Goal: Transaction & Acquisition: Book appointment/travel/reservation

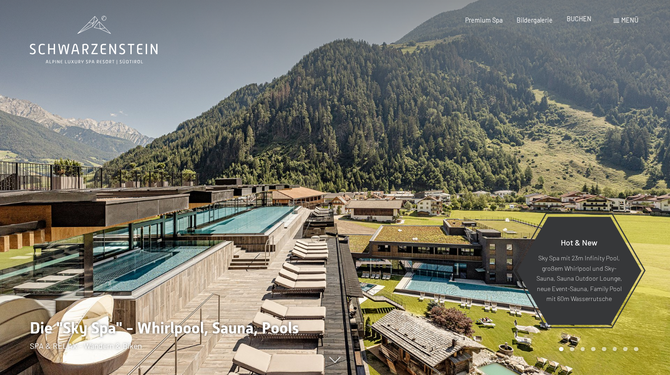
click at [576, 23] on div "BUCHEN" at bounding box center [579, 18] width 25 height 9
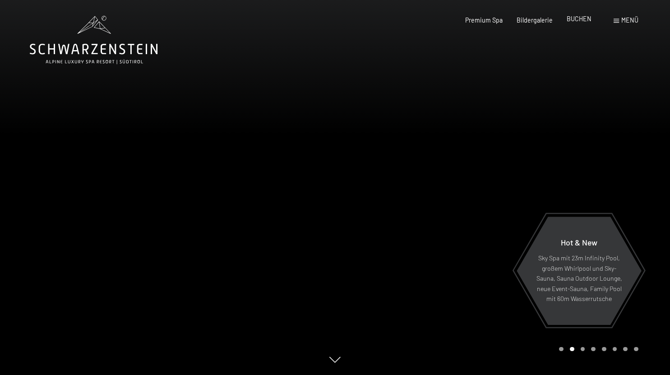
click at [576, 19] on span "BUCHEN" at bounding box center [579, 19] width 25 height 8
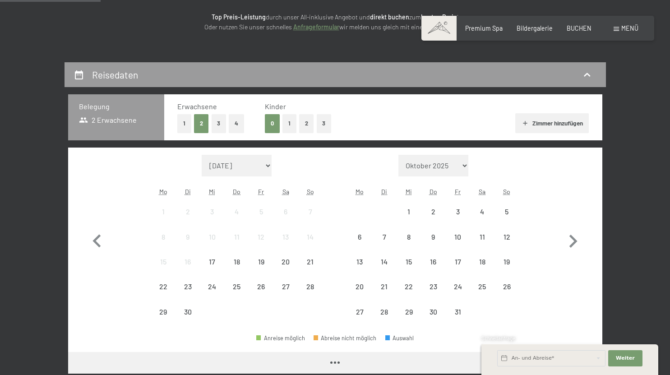
scroll to position [128, 0]
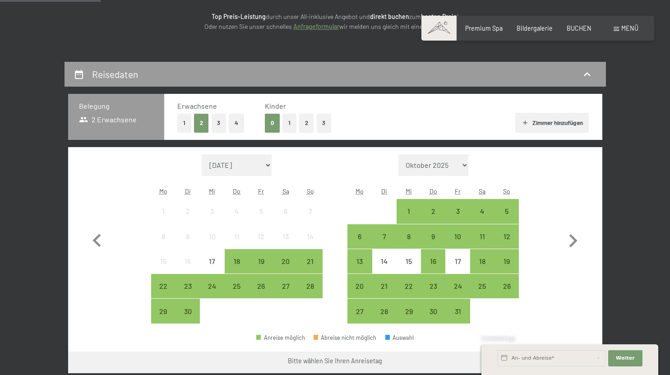
click at [290, 126] on button "1" at bounding box center [289, 123] width 14 height 18
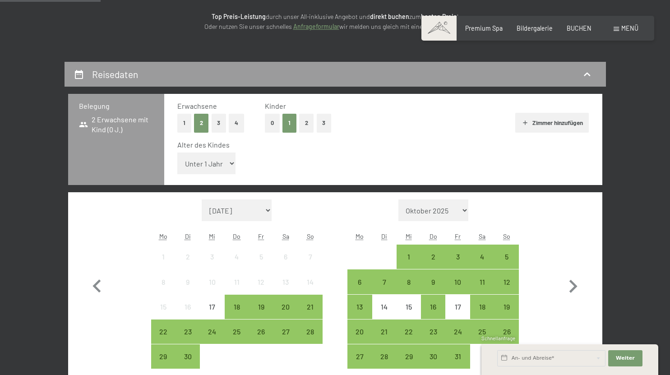
click at [208, 171] on select "Unter 1 Jahr 1 Jahr 2 Jahre 3 Jahre 4 Jahre 5 Jahre 6 Jahre 7 Jahre 8 Jahre 9 J…" at bounding box center [206, 163] width 59 height 22
select select "7"
click at [177, 152] on select "Unter 1 Jahr 1 Jahr 2 Jahre 3 Jahre 4 Jahre 5 Jahre 6 Jahre 7 Jahre 8 Jahre 9 J…" at bounding box center [206, 163] width 59 height 22
click at [572, 289] on icon "button" at bounding box center [573, 286] width 8 height 13
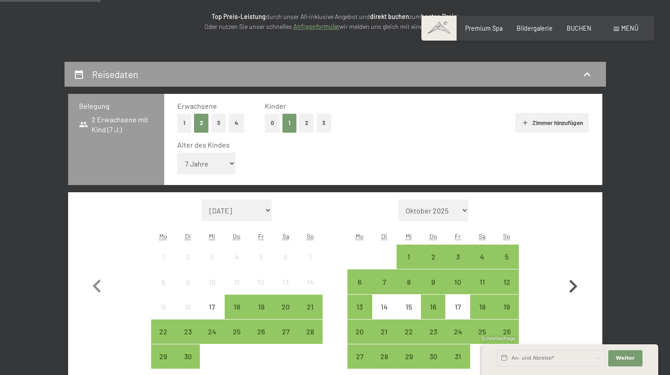
select select "[DATE]"
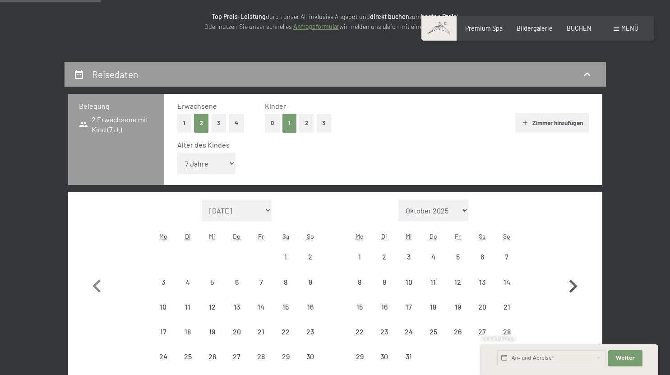
click at [572, 289] on icon "button" at bounding box center [573, 286] width 8 height 13
select select "[DATE]"
click at [572, 289] on icon "button" at bounding box center [573, 286] width 8 height 13
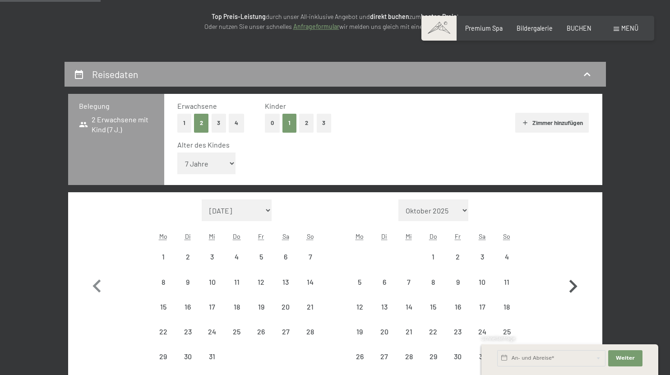
select select "[DATE]"
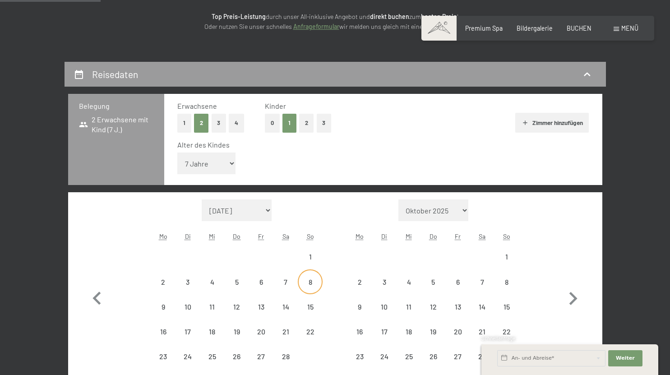
select select "[DATE]"
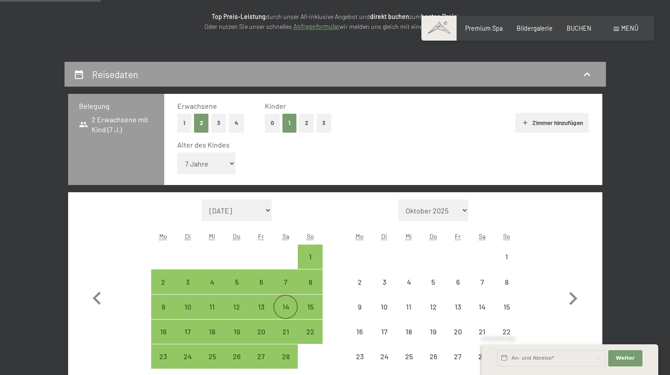
select select "[DATE]"
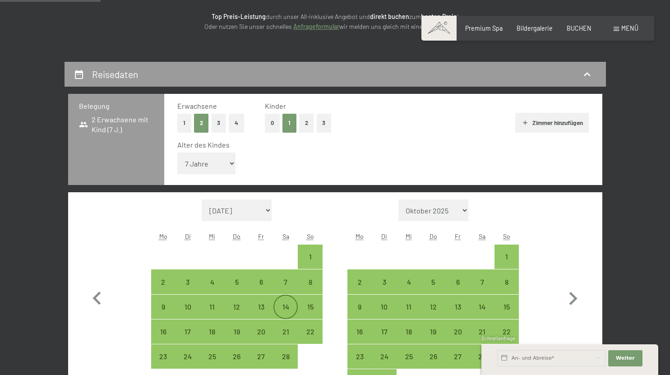
click at [289, 303] on div "14" at bounding box center [285, 314] width 23 height 23
select select "[DATE]"
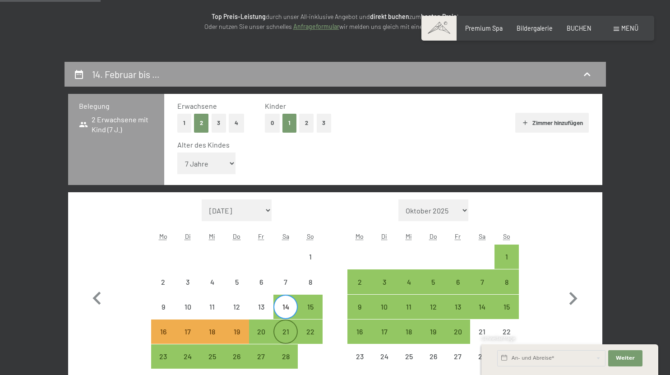
click at [286, 328] on div "21" at bounding box center [285, 339] width 23 height 23
select select "[DATE]"
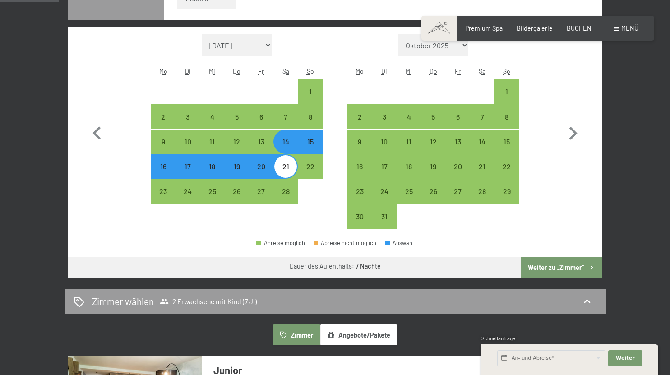
click at [566, 269] on button "Weiter zu „Zimmer“" at bounding box center [561, 268] width 81 height 22
select select "[DATE]"
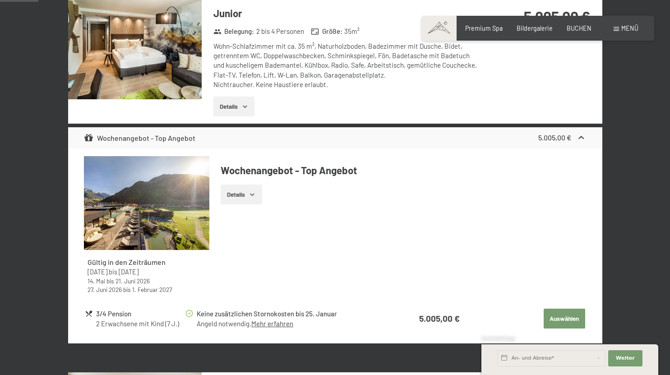
scroll to position [189, 0]
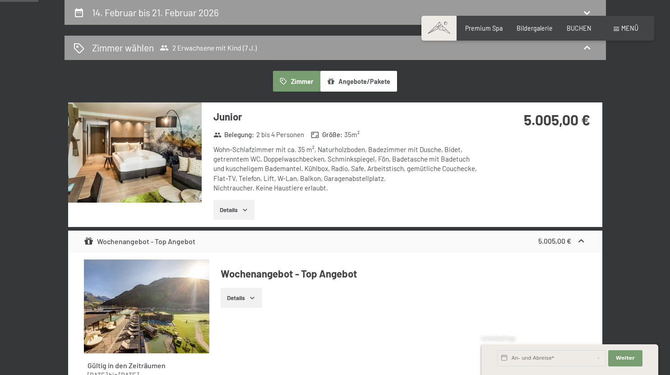
click at [228, 208] on button "Details" at bounding box center [233, 210] width 41 height 20
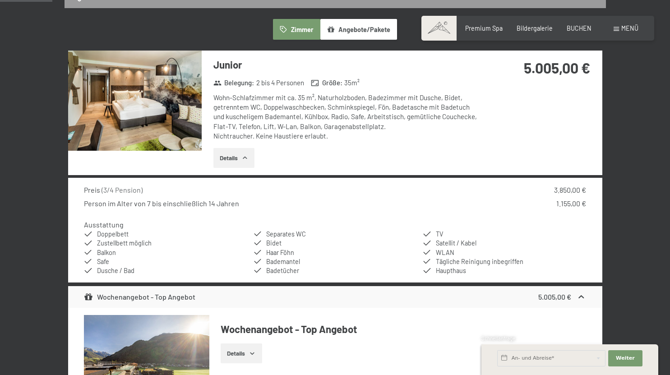
scroll to position [242, 0]
click at [159, 113] on img at bounding box center [135, 100] width 134 height 100
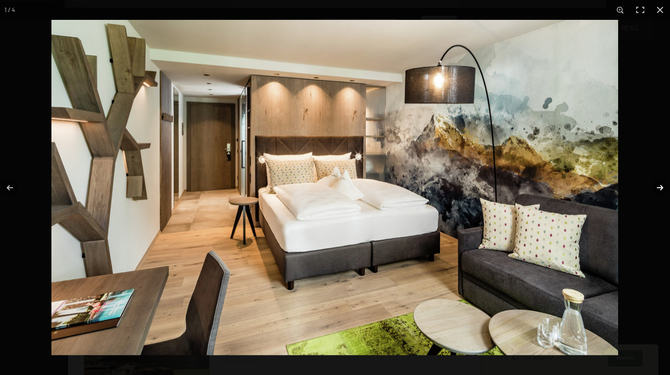
click at [657, 187] on button "button" at bounding box center [654, 187] width 32 height 45
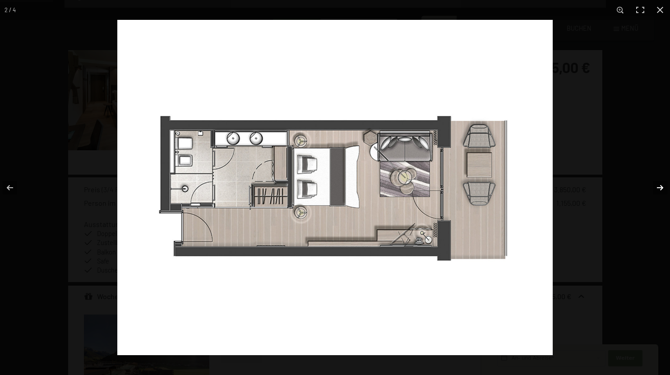
click at [657, 187] on button "button" at bounding box center [654, 187] width 32 height 45
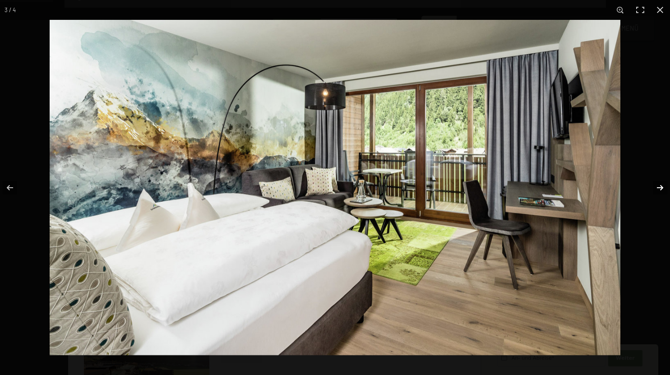
click at [657, 187] on button "button" at bounding box center [654, 187] width 32 height 45
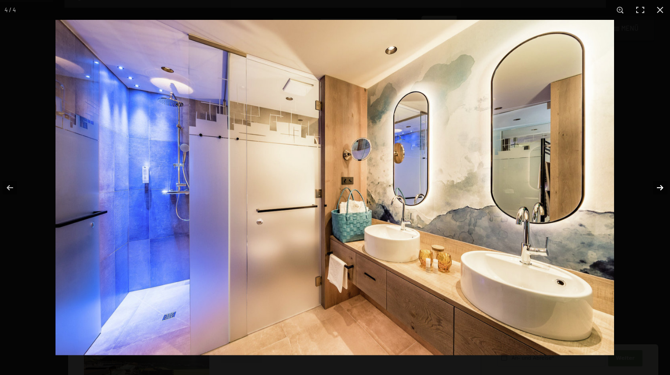
click at [657, 187] on button "button" at bounding box center [654, 187] width 32 height 45
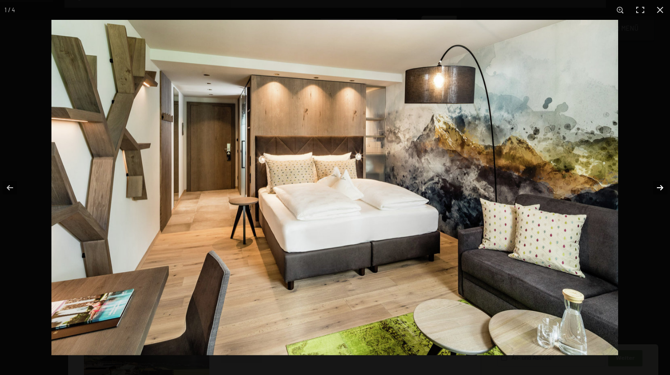
click at [657, 187] on button "button" at bounding box center [654, 187] width 32 height 45
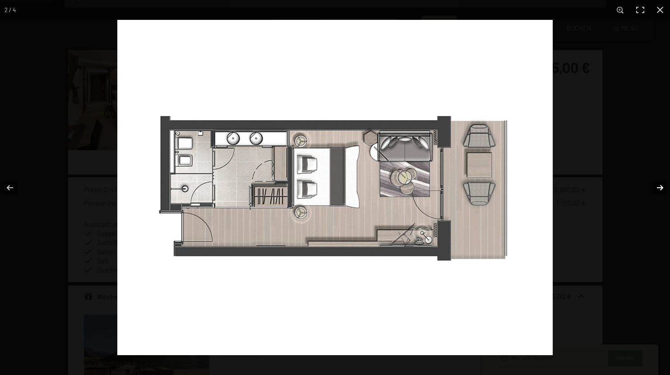
click at [657, 187] on button "button" at bounding box center [654, 187] width 32 height 45
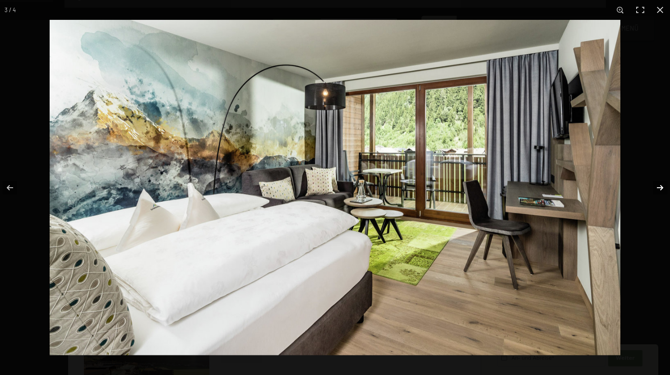
click at [657, 187] on button "button" at bounding box center [654, 187] width 32 height 45
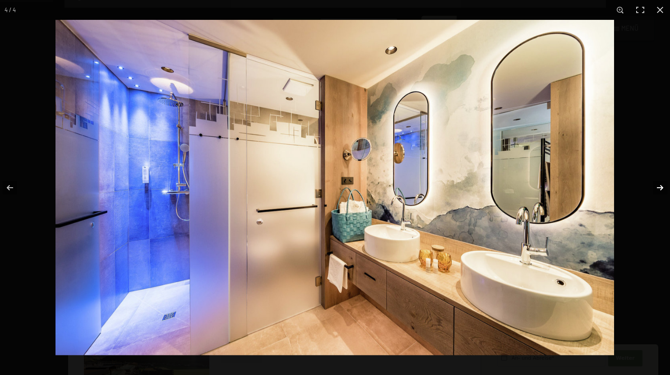
click at [657, 187] on button "button" at bounding box center [654, 187] width 32 height 45
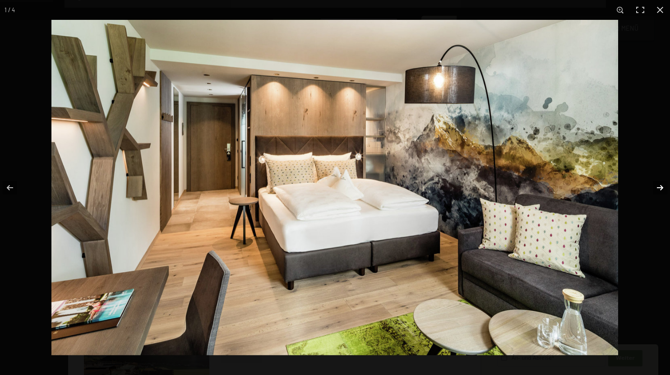
click at [657, 187] on button "button" at bounding box center [654, 187] width 32 height 45
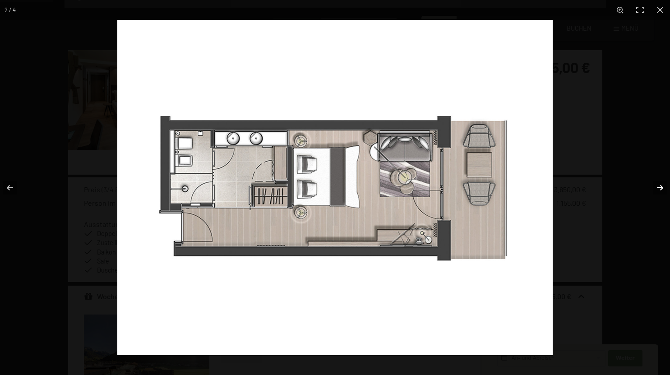
click at [657, 187] on button "button" at bounding box center [654, 187] width 32 height 45
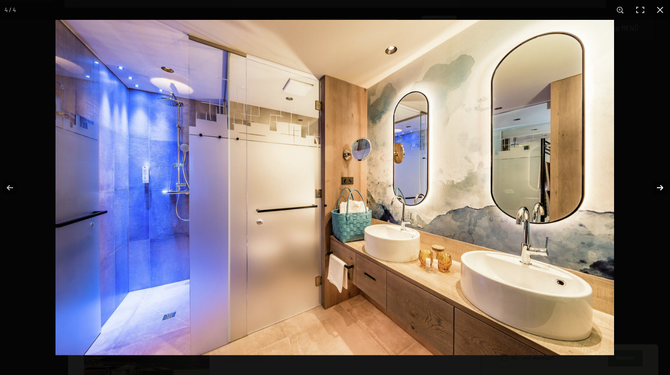
click at [657, 187] on button "button" at bounding box center [654, 187] width 32 height 45
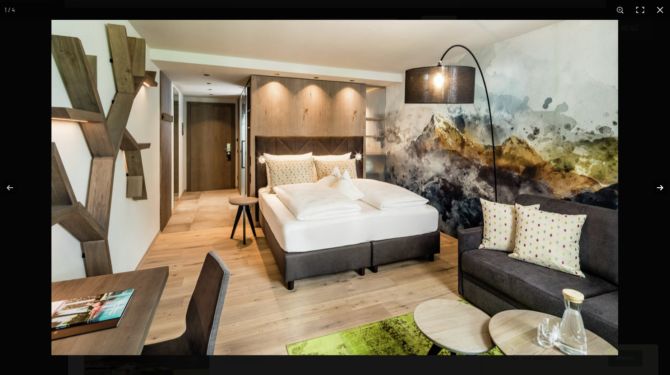
click at [657, 187] on button "button" at bounding box center [654, 187] width 32 height 45
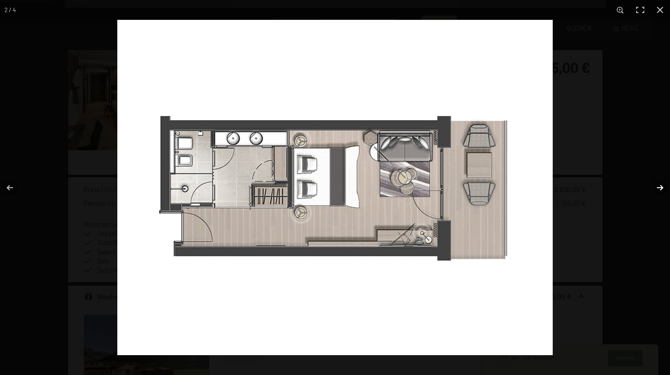
click at [657, 187] on button "button" at bounding box center [654, 187] width 32 height 45
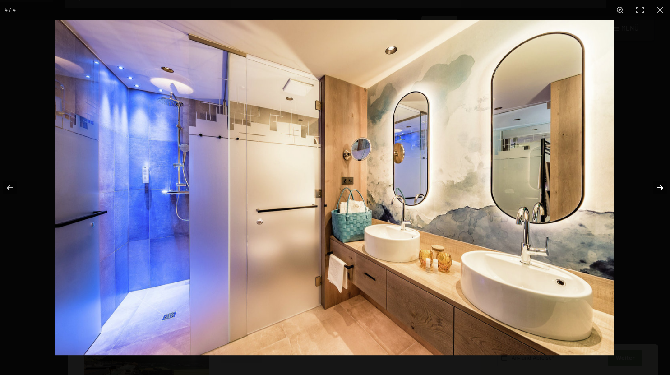
click at [657, 187] on button "button" at bounding box center [654, 187] width 32 height 45
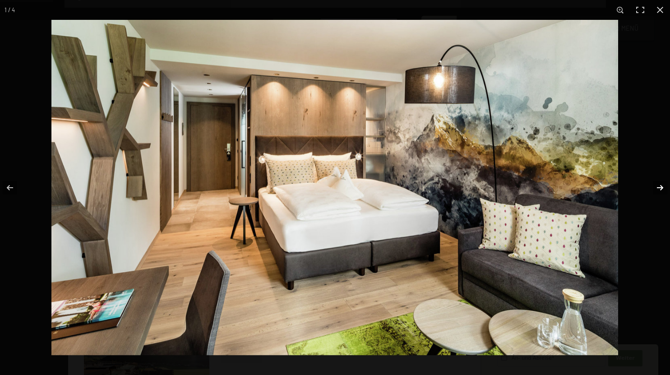
click at [657, 187] on button "button" at bounding box center [654, 187] width 32 height 45
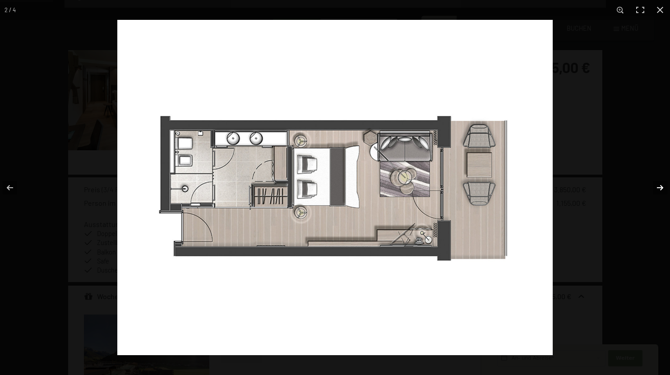
click at [657, 187] on button "button" at bounding box center [654, 187] width 32 height 45
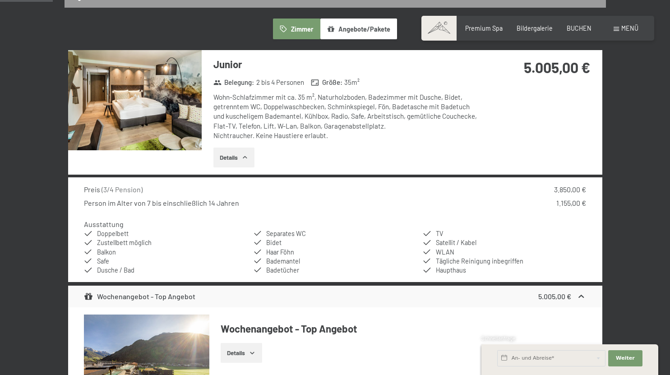
click at [0, 0] on button "button" at bounding box center [0, 0] width 0 height 0
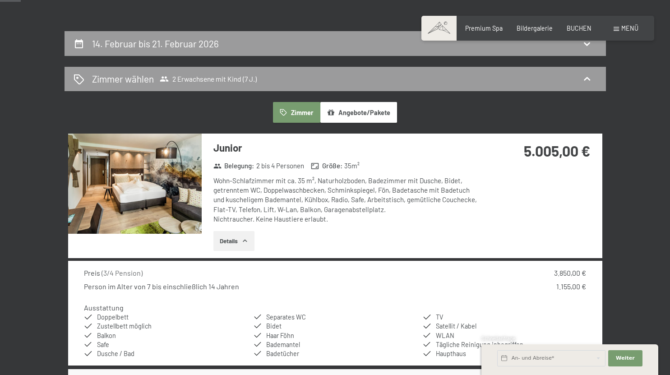
scroll to position [0, 0]
